Goal: Find specific page/section: Find specific page/section

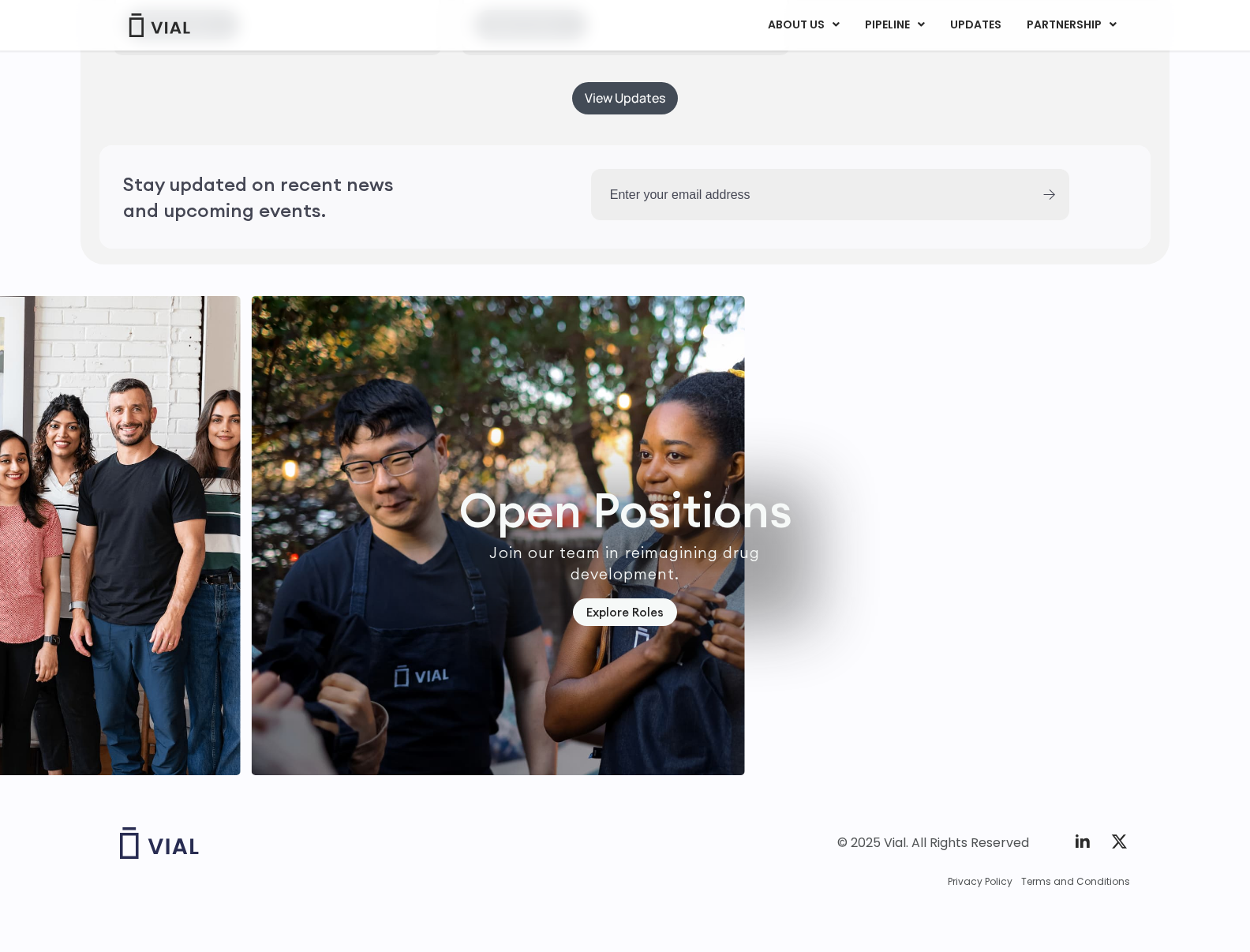
scroll to position [4242, 0]
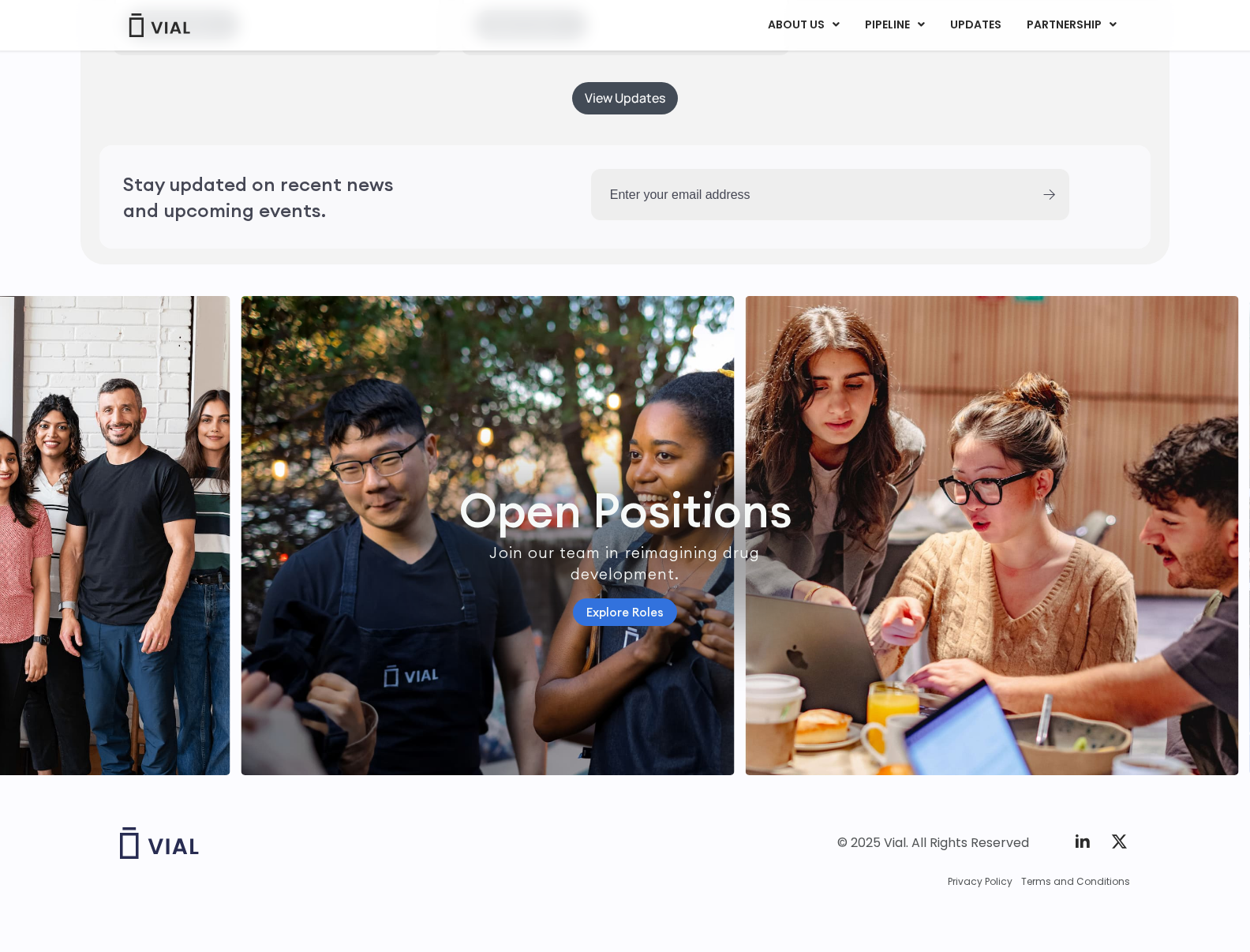
click at [623, 598] on link "Explore Roles" at bounding box center [624, 612] width 104 height 28
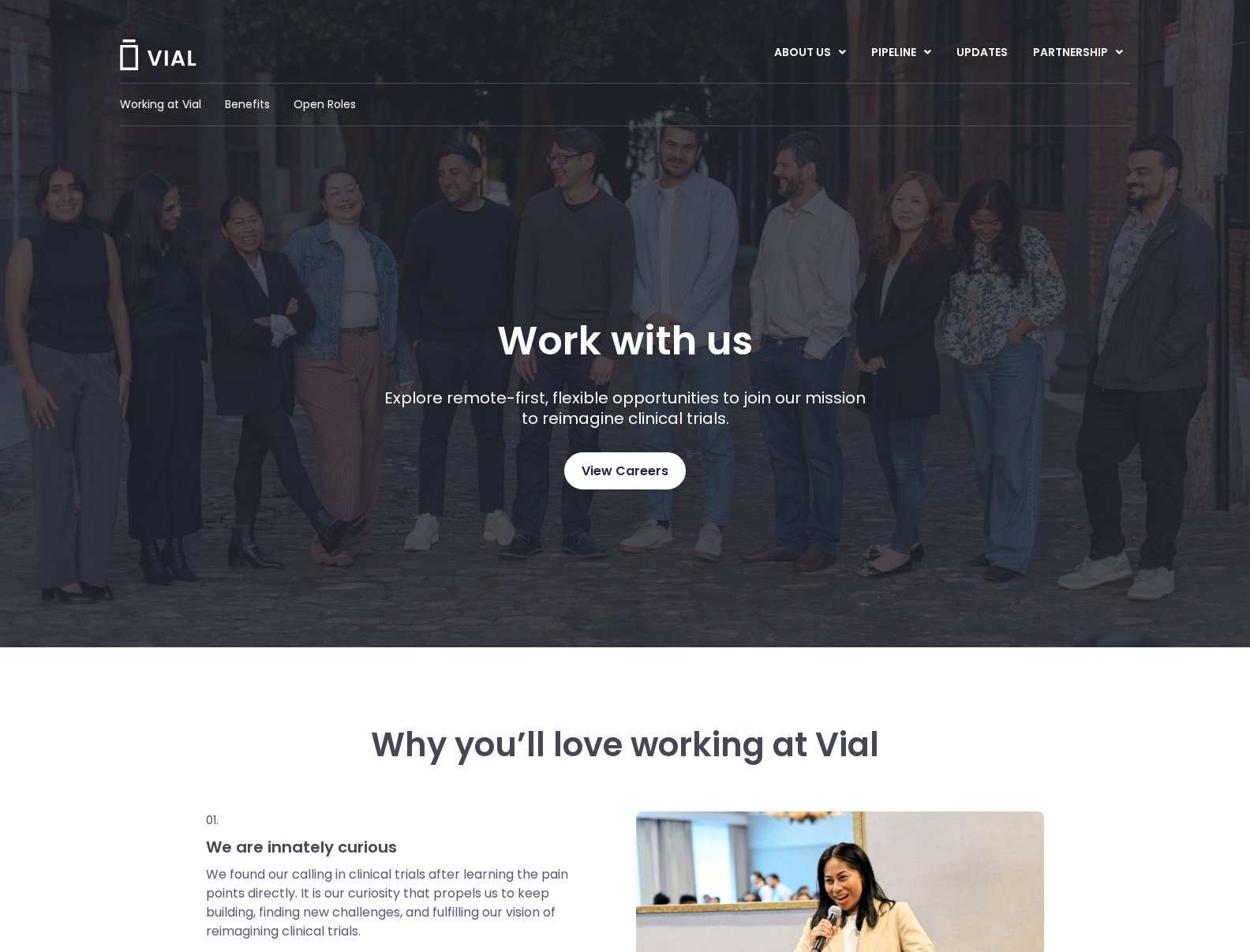
click at [639, 473] on span "View Careers" at bounding box center [624, 470] width 86 height 20
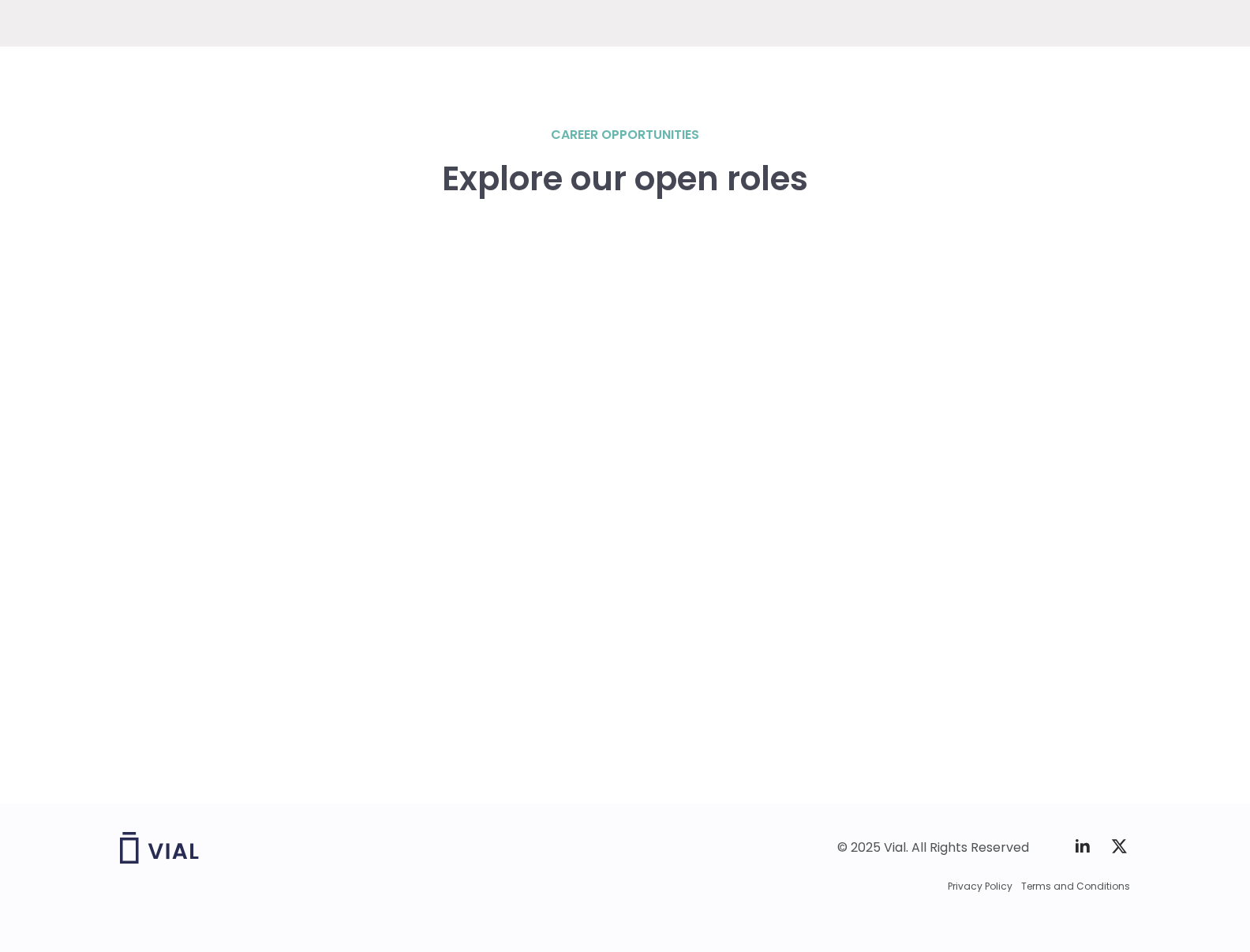
scroll to position [2142, 0]
